Goal: Task Accomplishment & Management: Manage account settings

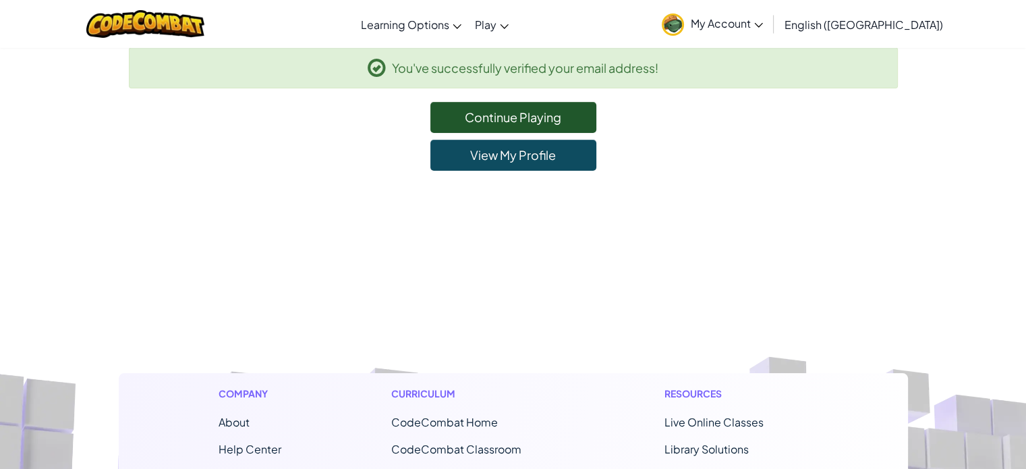
click at [763, 24] on span "My Account" at bounding box center [727, 23] width 72 height 14
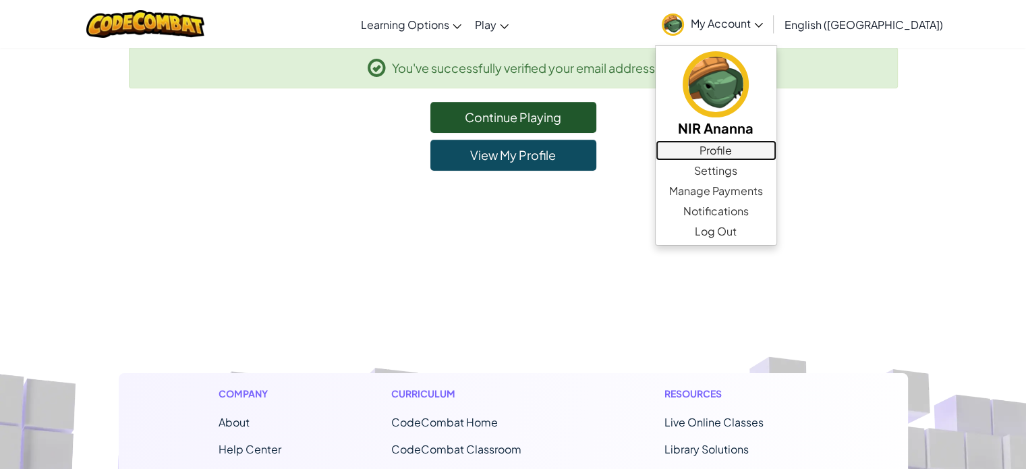
click at [777, 142] on link "Profile" at bounding box center [716, 150] width 121 height 20
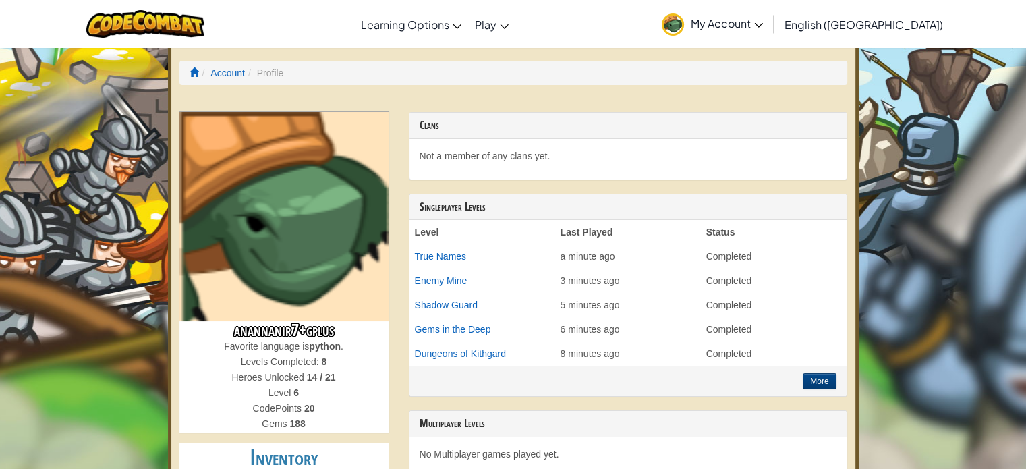
click at [269, 331] on h3 "anannanir7+gplus" at bounding box center [284, 330] width 209 height 18
click at [770, 3] on link "My Account" at bounding box center [712, 24] width 115 height 43
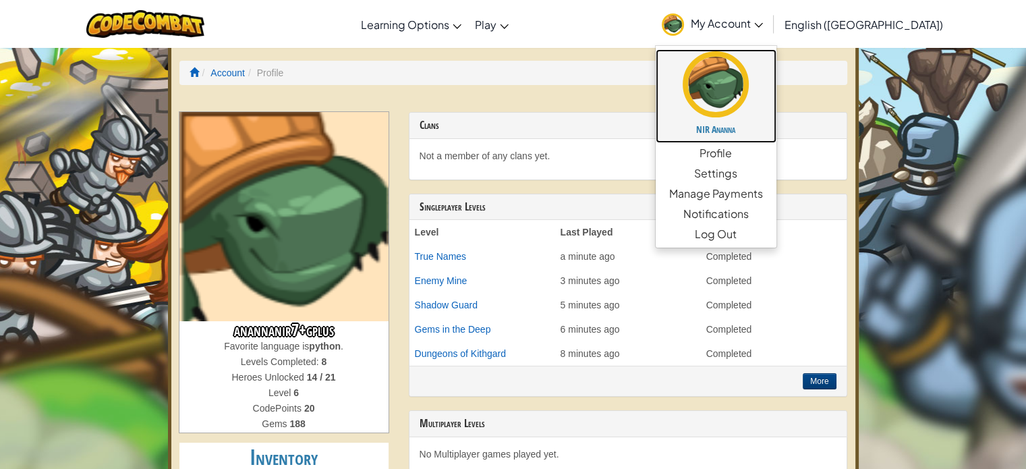
click at [763, 129] on h5 "NIR Ananna" at bounding box center [716, 129] width 94 height 10
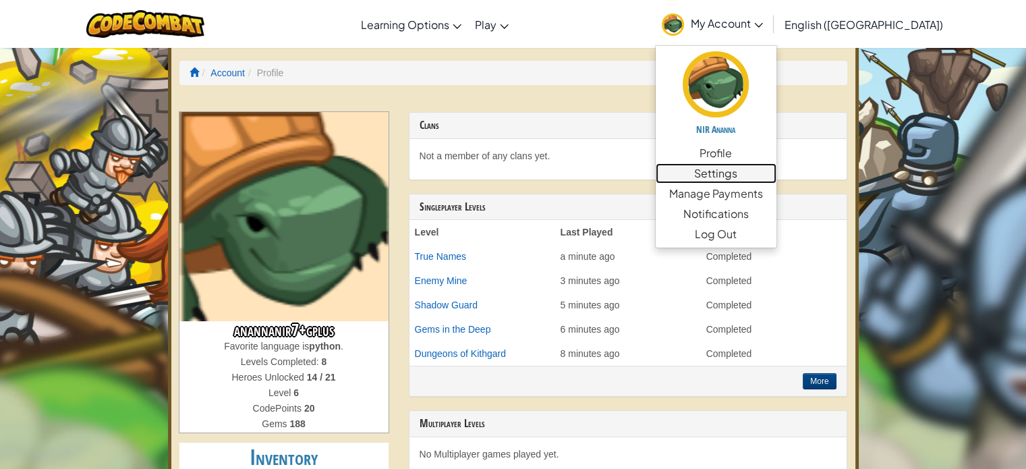
click at [777, 177] on link "Settings" at bounding box center [716, 173] width 121 height 20
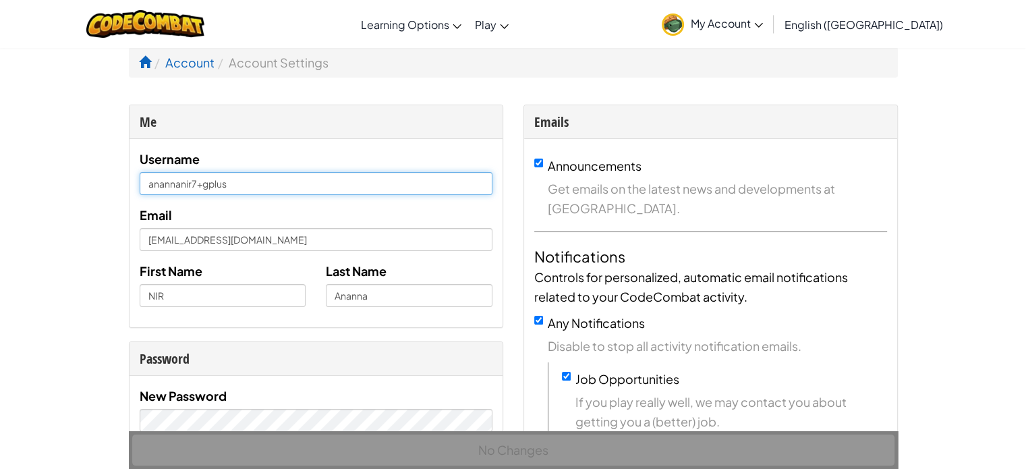
click at [393, 182] on input "anannanir7+gplus" at bounding box center [316, 183] width 353 height 23
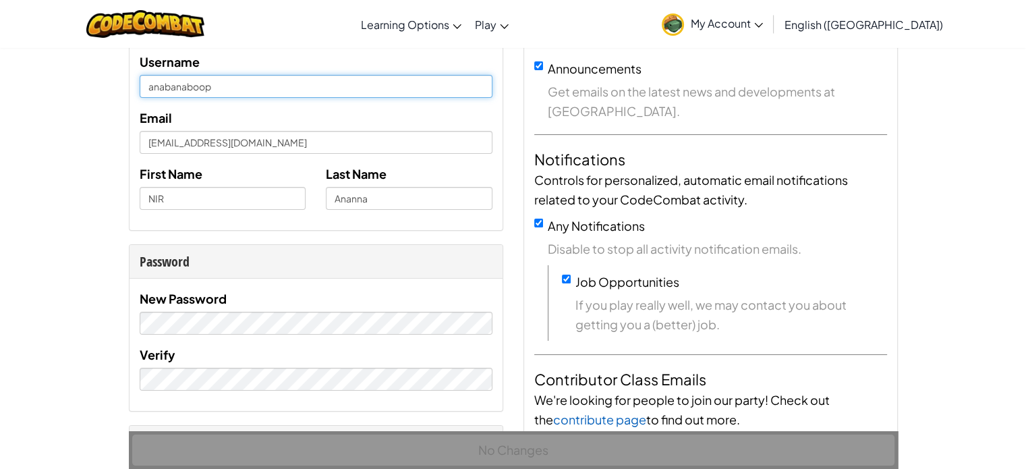
scroll to position [89, 0]
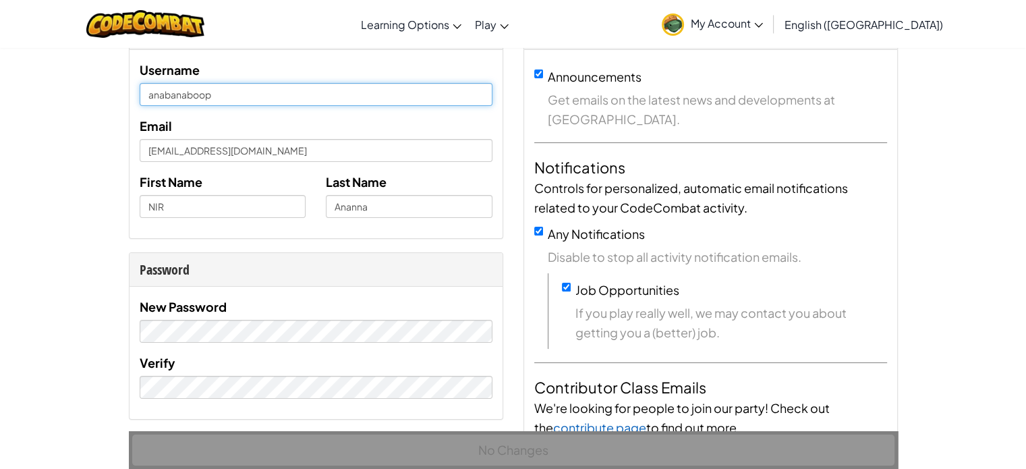
type input "anabanaboop"
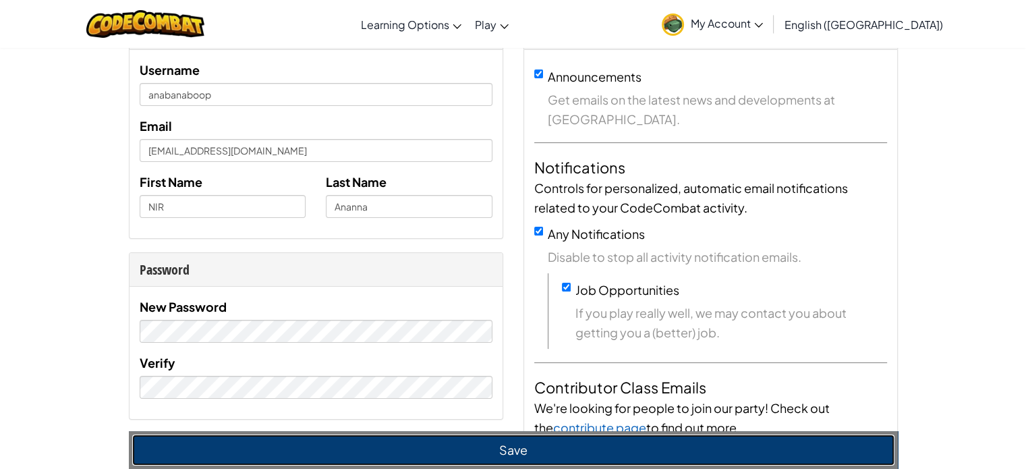
click at [396, 451] on button "Save" at bounding box center [513, 450] width 763 height 31
